Goal: Register for event/course

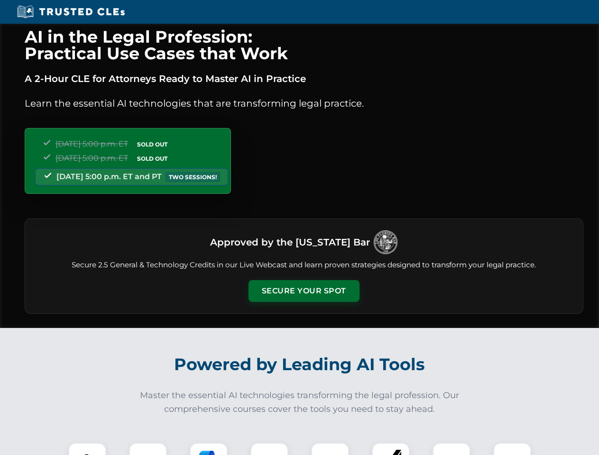
click at [303, 291] on button "Secure Your Spot" at bounding box center [303, 291] width 111 height 22
click at [87, 449] on img at bounding box center [88, 462] width 28 height 28
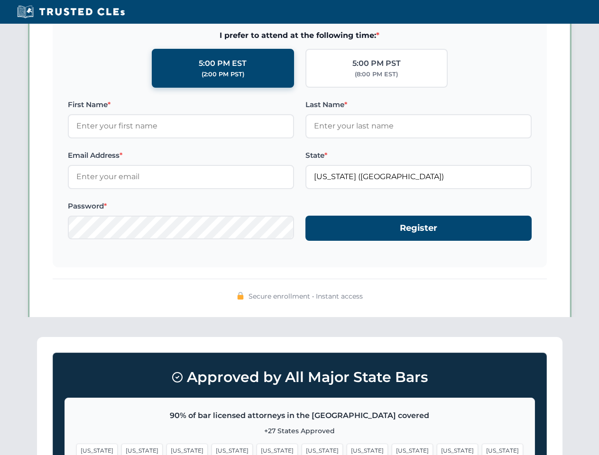
click at [347, 449] on span "[US_STATE]" at bounding box center [367, 451] width 41 height 14
click at [437, 449] on span "[US_STATE]" at bounding box center [457, 451] width 41 height 14
